Goal: Transaction & Acquisition: Download file/media

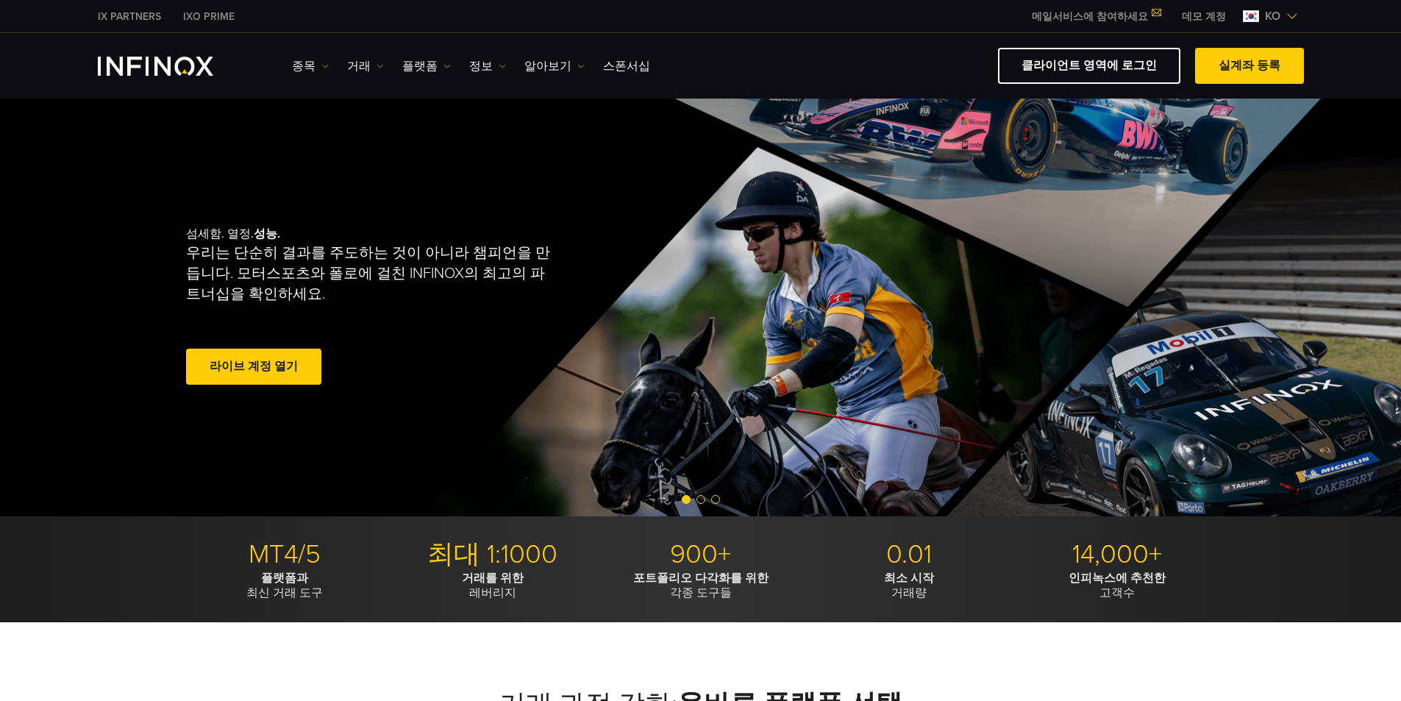
click at [419, 62] on link "플랫폼" at bounding box center [426, 66] width 49 height 18
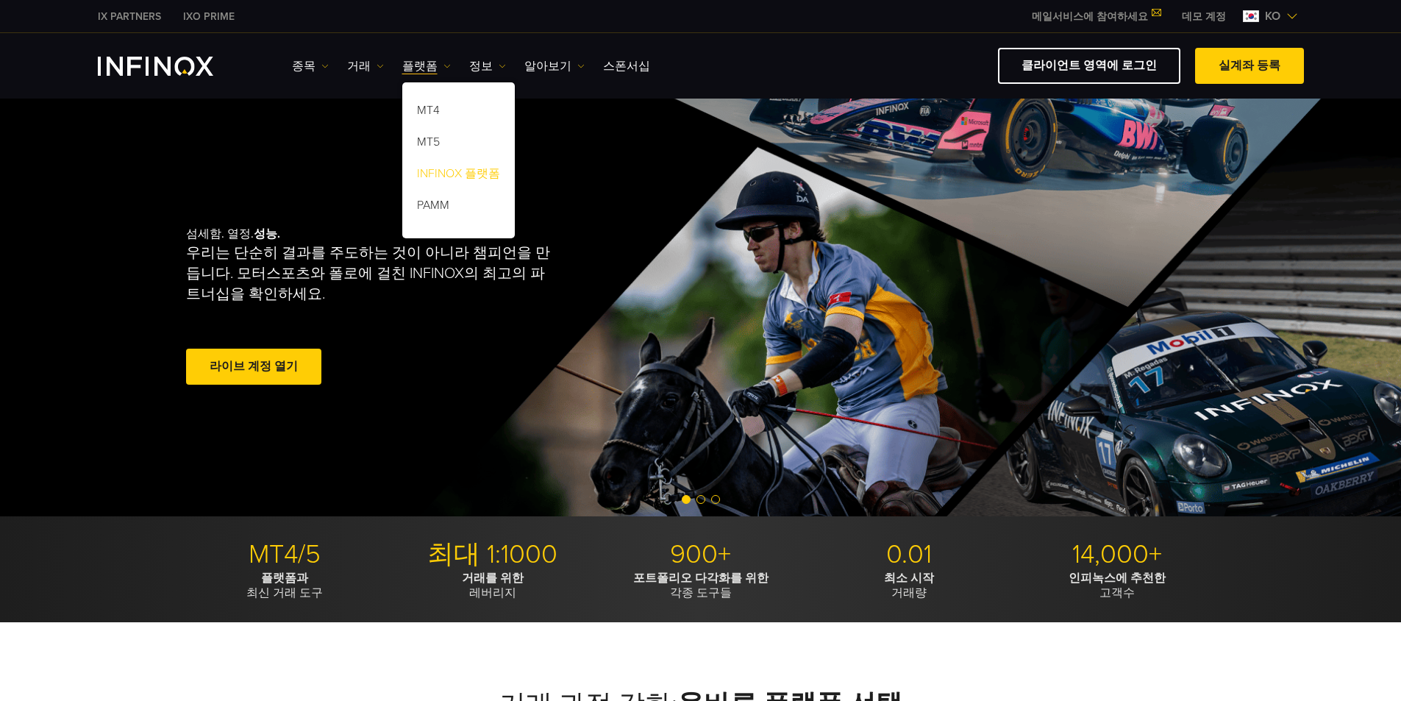
click at [458, 174] on link "INFINOX 플랫폼" at bounding box center [458, 176] width 113 height 32
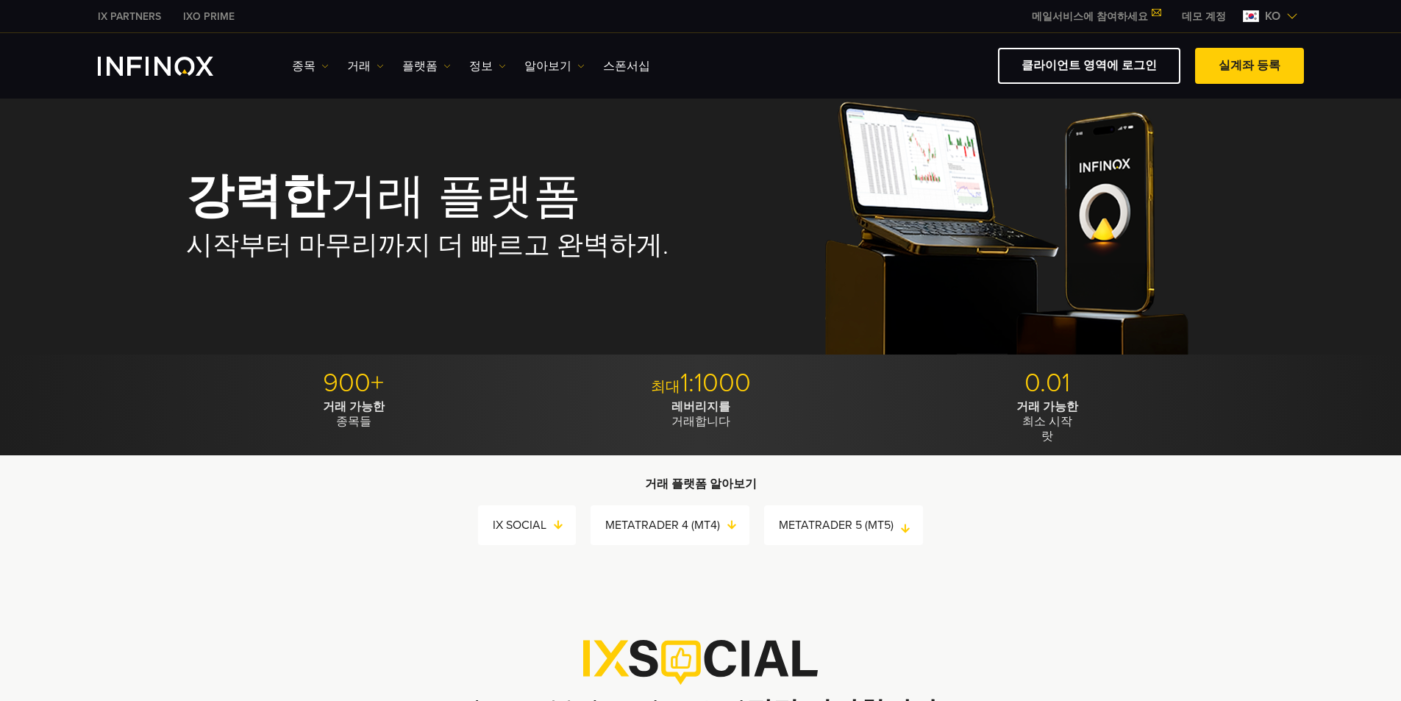
click at [822, 525] on link "METATRADER 5 (MT5)" at bounding box center [851, 525] width 144 height 21
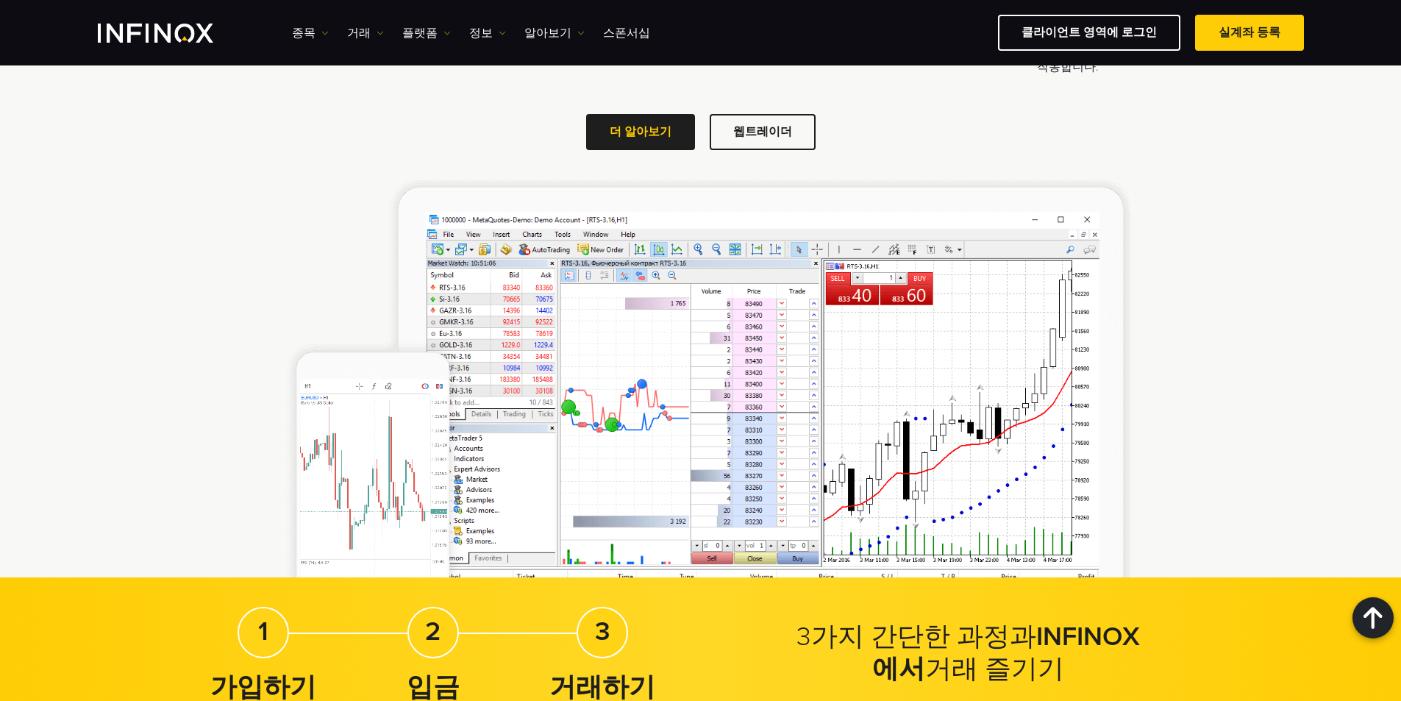
scroll to position [2148, 0]
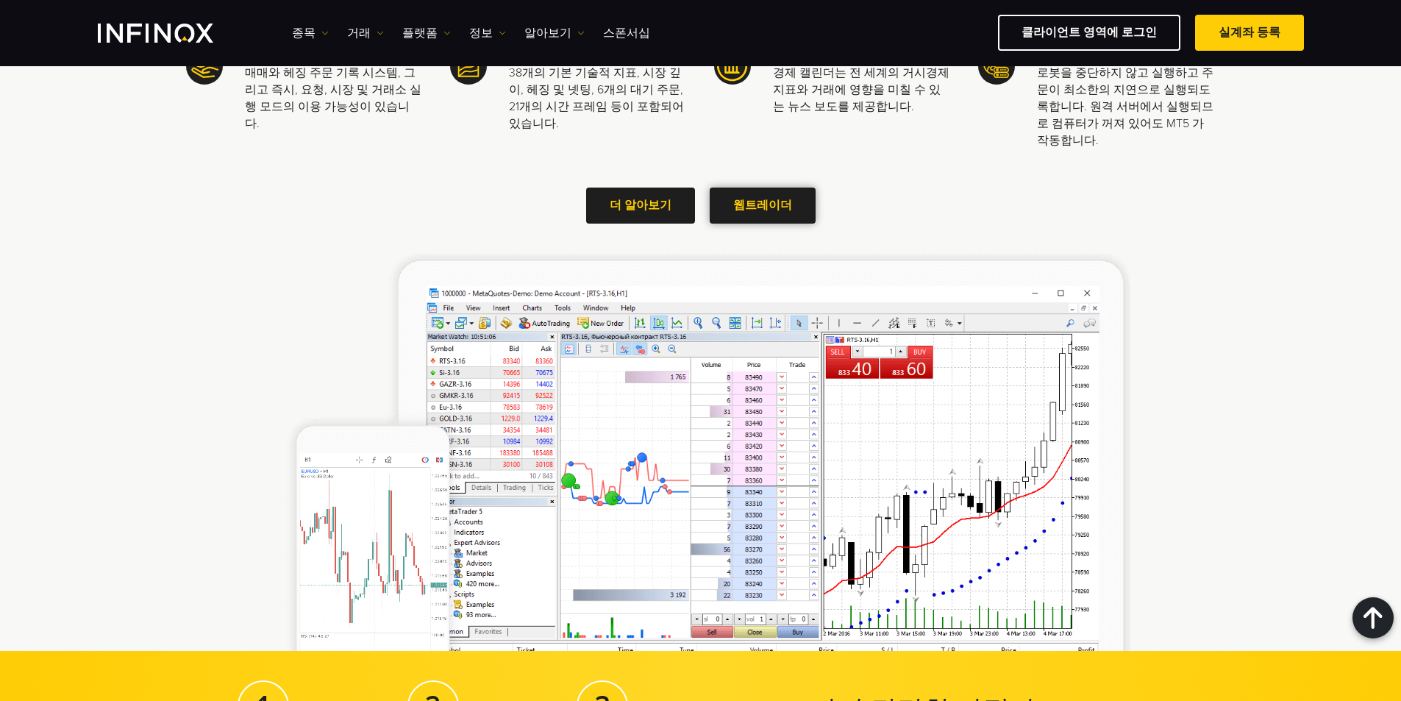
click at [762, 200] on link "웹트레이더" at bounding box center [763, 206] width 106 height 36
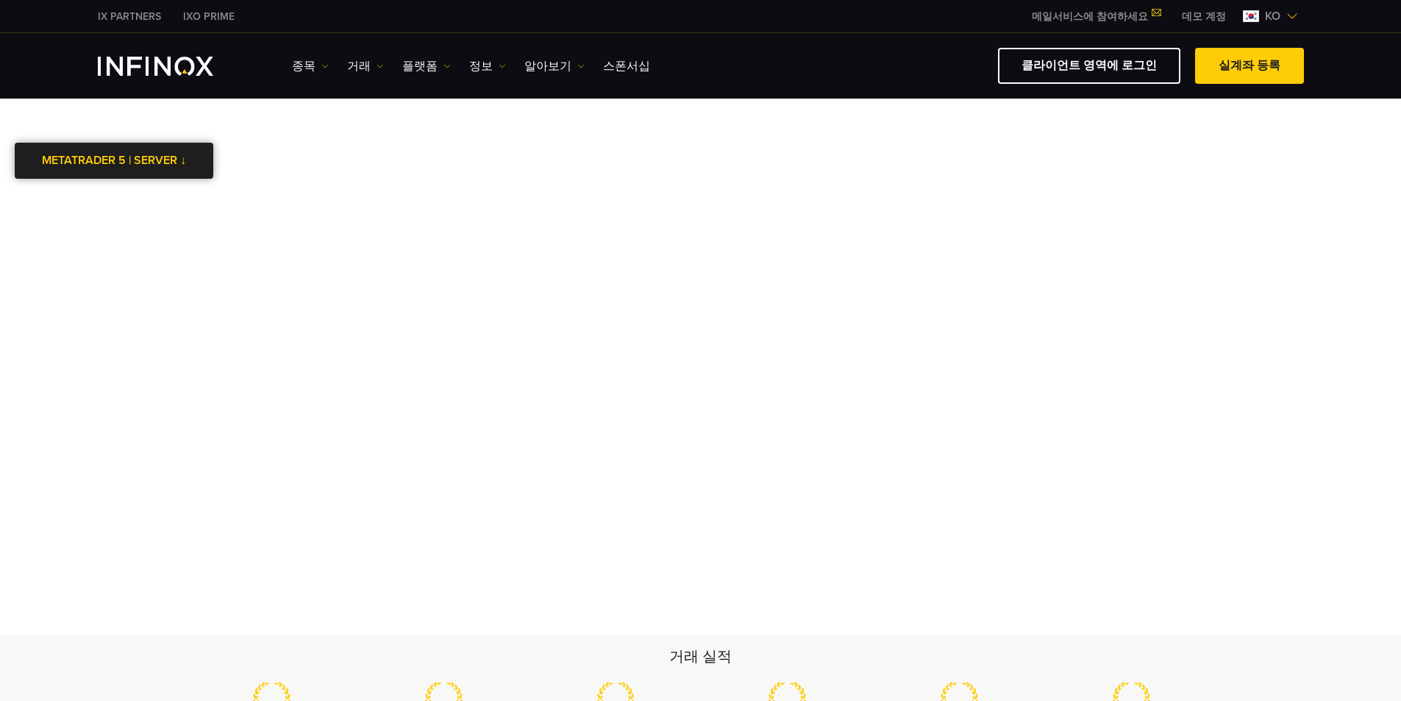
click at [185, 161] on link "METATRADER 5 | SERVER ↓" at bounding box center [114, 161] width 199 height 36
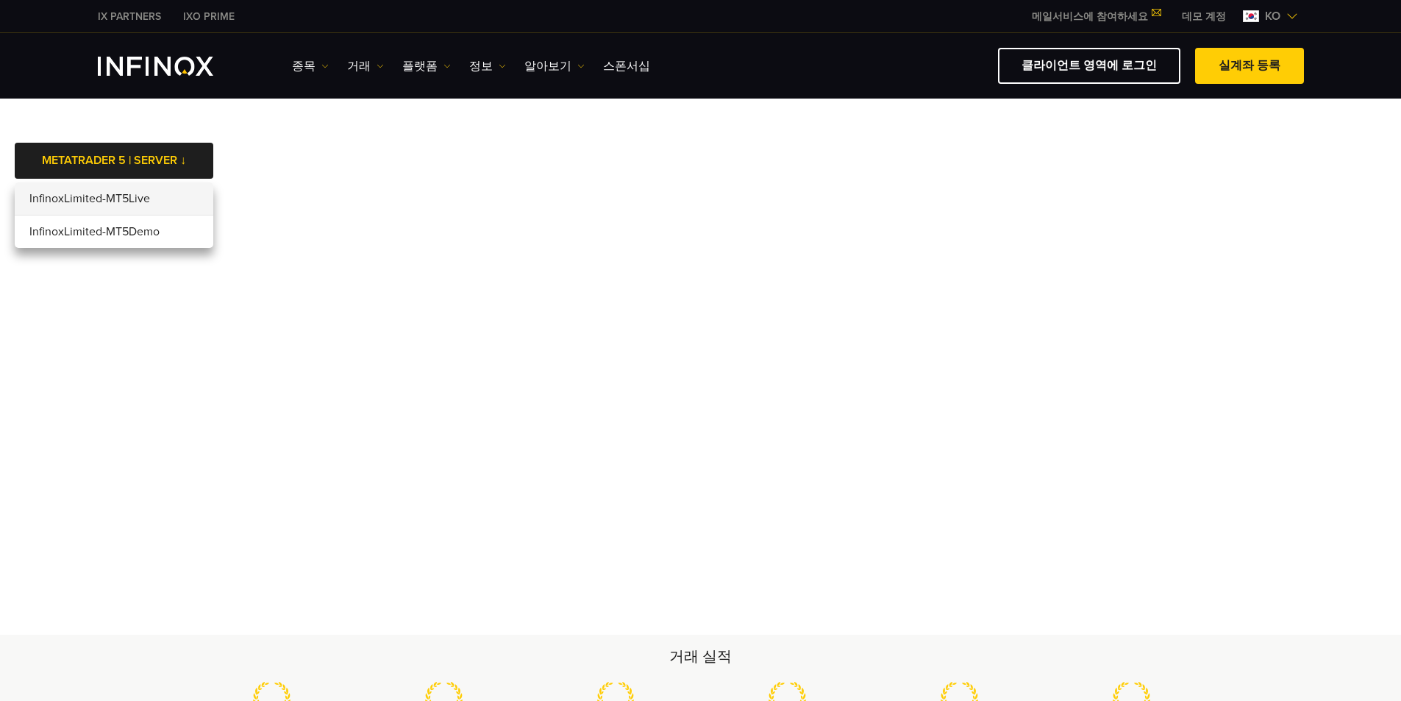
click at [110, 196] on li "InfinoxLimited-MT5Live" at bounding box center [114, 198] width 199 height 33
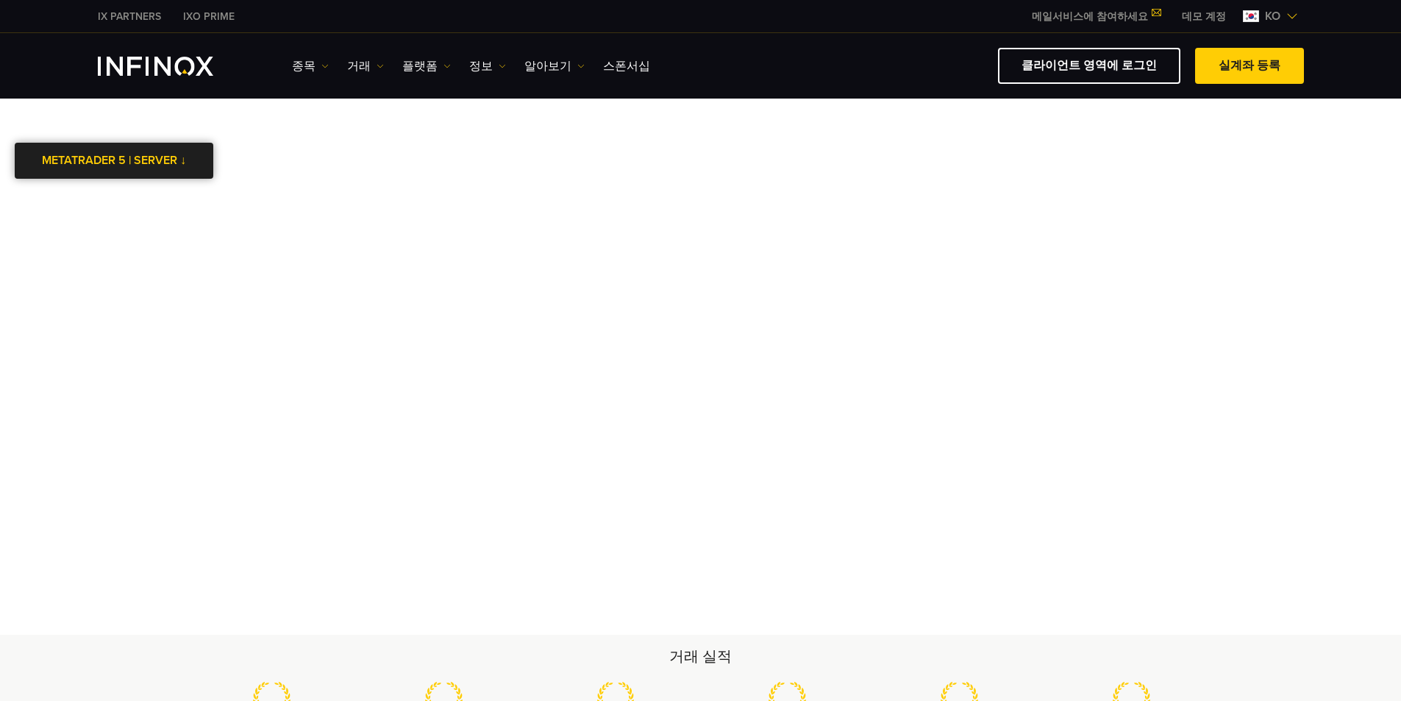
click at [185, 157] on link "METATRADER 5 | SERVER ↓" at bounding box center [114, 161] width 199 height 36
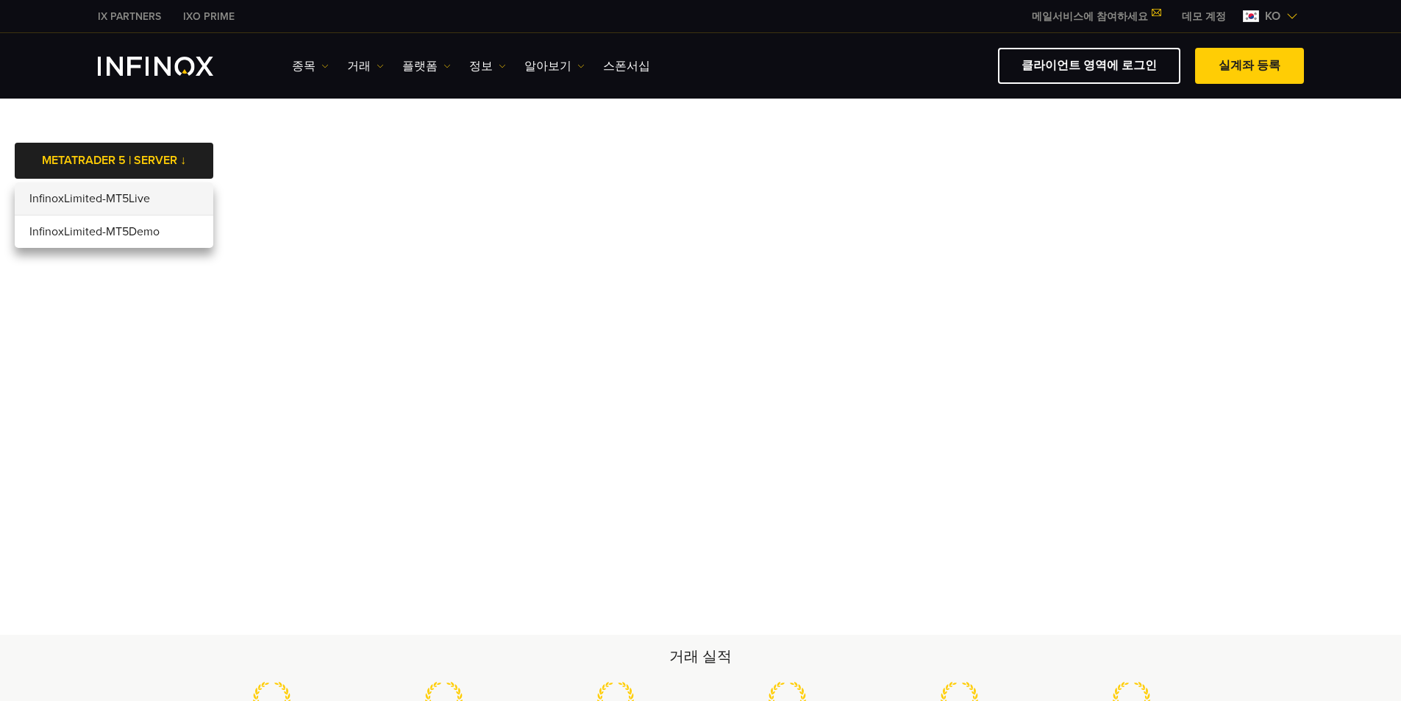
click at [326, 154] on body "IX PARTNERS IXO PRIME 메일서비스에 참여하세요 IX Daily와 투자 기회를 놓치지마세요! 지금 참여하세요! 조건 및 약관 을…" at bounding box center [700, 634] width 1401 height 1269
click at [235, 177] on body "IX PARTNERS IXO PRIME 메일서비스에 참여하세요 IX Daily와 투자 기회를 놓치지마세요! 지금 참여하세요! 조건 및 약관 을…" at bounding box center [700, 634] width 1401 height 1269
click at [181, 157] on link "METATRADER 5 | SERVER ↓" at bounding box center [114, 161] width 199 height 36
drag, startPoint x: 1332, startPoint y: 0, endPoint x: 1081, endPoint y: 135, distance: 285.3
click at [1081, 135] on body "IX PARTNERS IXO PRIME 메일서비스에 참여하세요 IX Daily와 투자 기회를 놓치지마세요! 지금 참여하세요! 조건 및 약관 을…" at bounding box center [700, 634] width 1401 height 1269
